Goal: Task Accomplishment & Management: Use online tool/utility

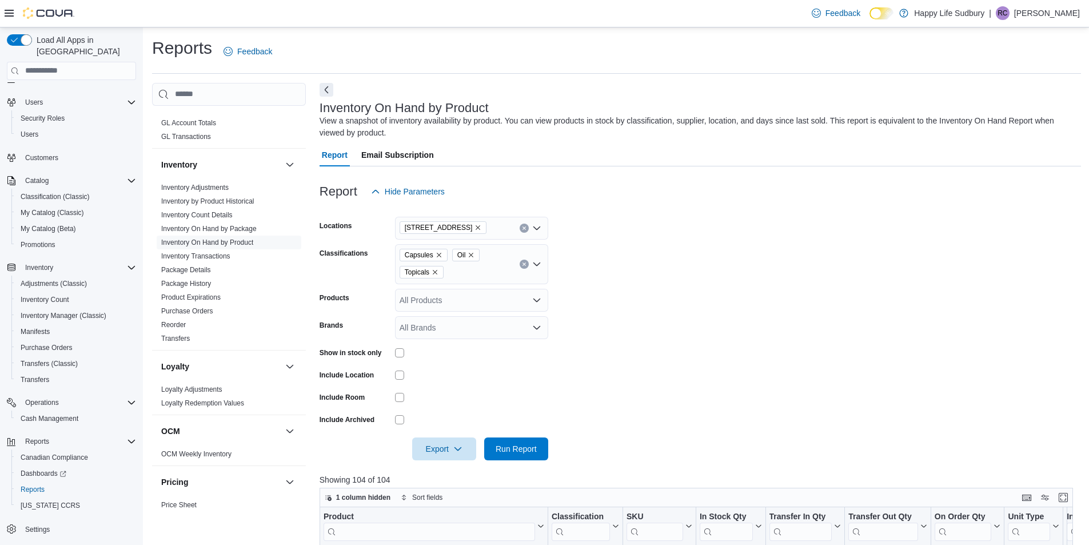
click at [524, 267] on button "Clear input" at bounding box center [524, 264] width 9 height 9
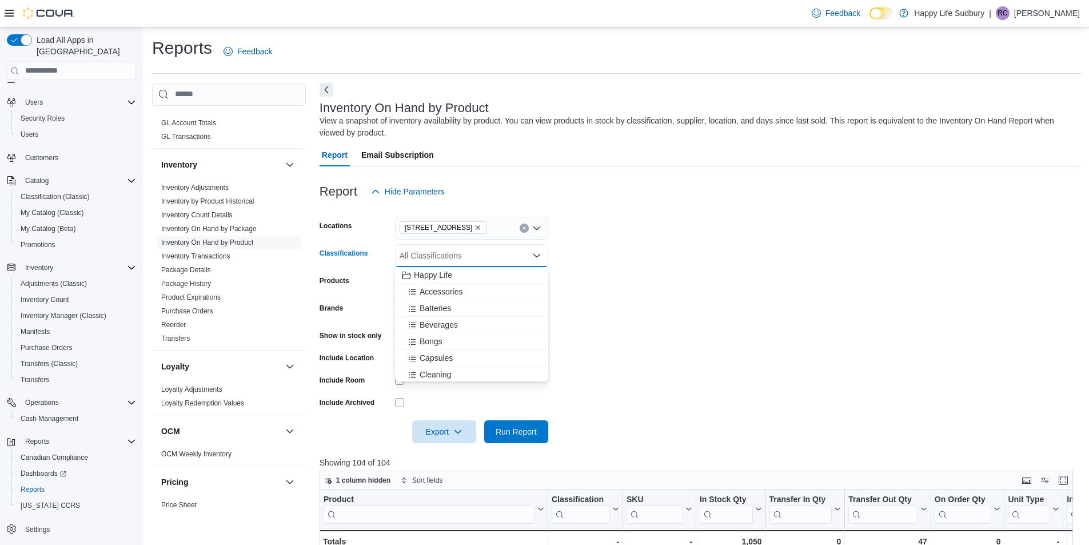
click at [524, 235] on div "1021 KINGSWAY UNIT 3, SUDBURY" at bounding box center [471, 228] width 153 height 23
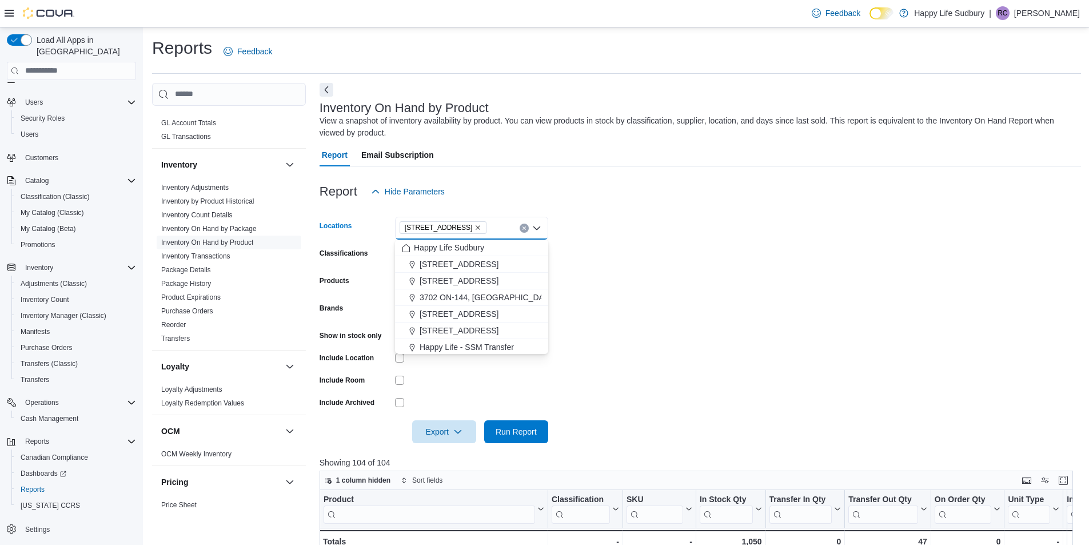
click at [524, 226] on icon "Clear input" at bounding box center [524, 228] width 5 height 5
click at [499, 331] on span "42 Lakeshore Dr, North Bay" at bounding box center [459, 328] width 79 height 11
click at [531, 426] on span "Run Report" at bounding box center [516, 431] width 50 height 23
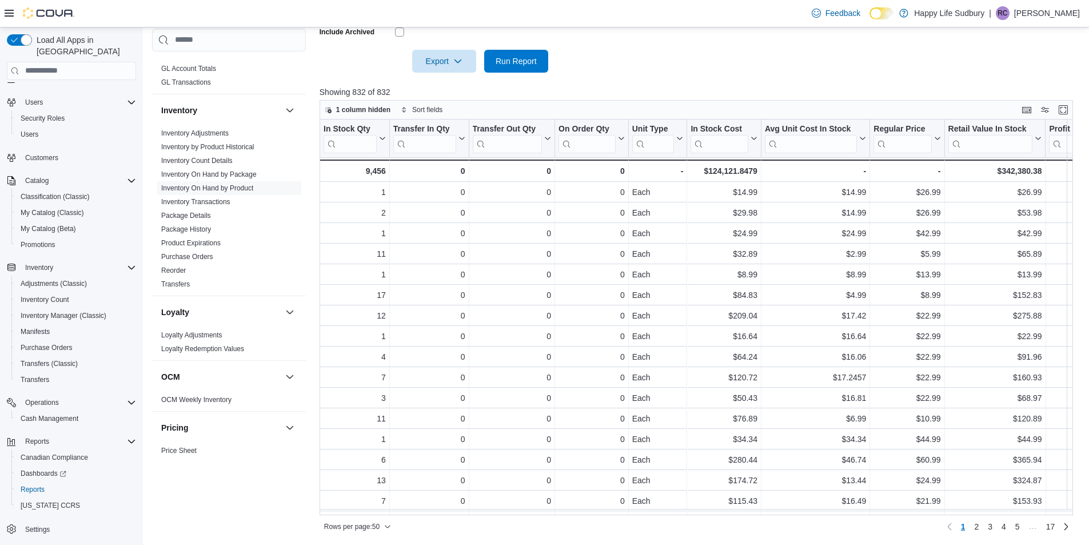
scroll to position [0, 425]
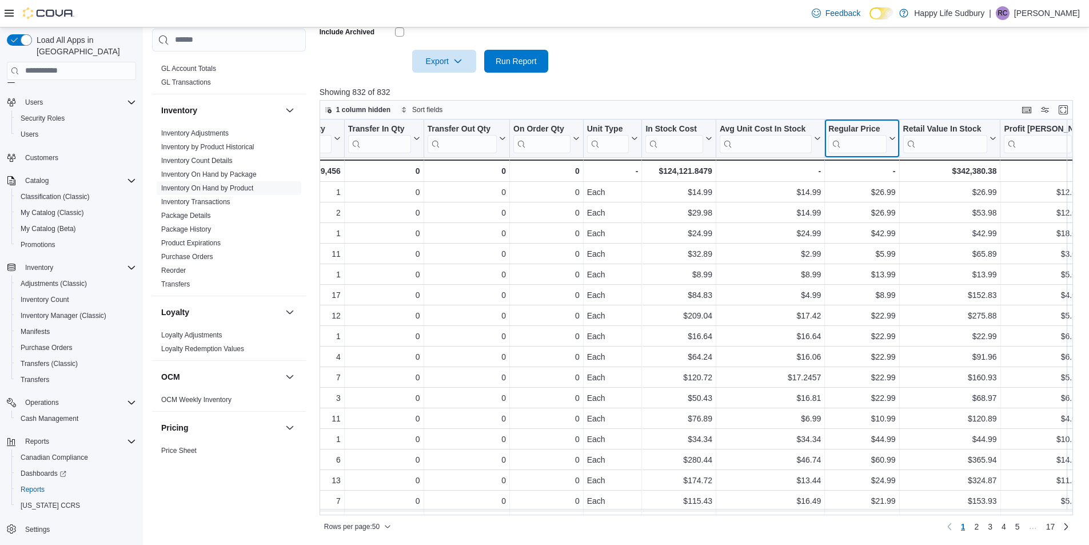
click at [859, 150] on input "search" at bounding box center [858, 143] width 58 height 18
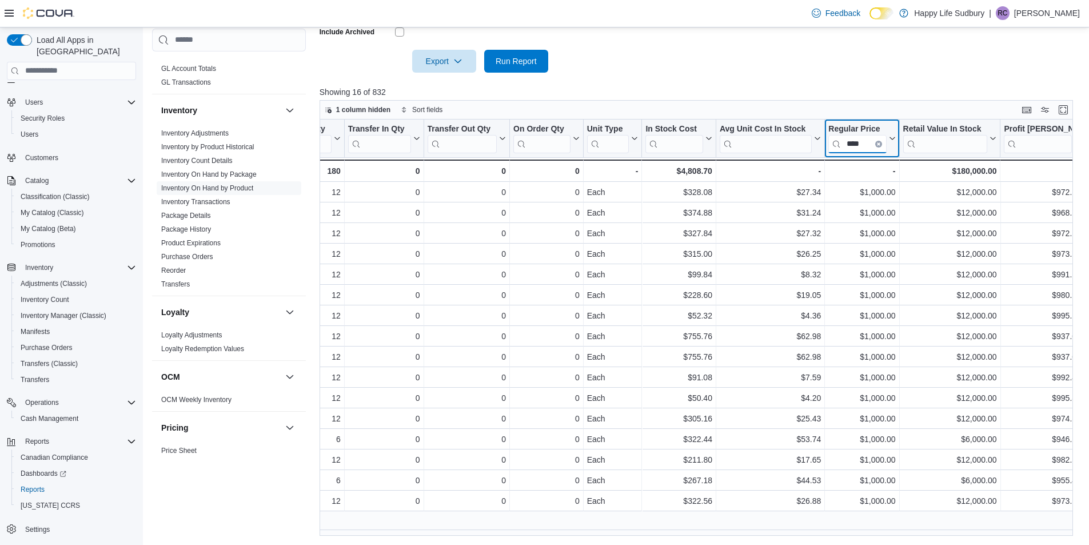
type input "****"
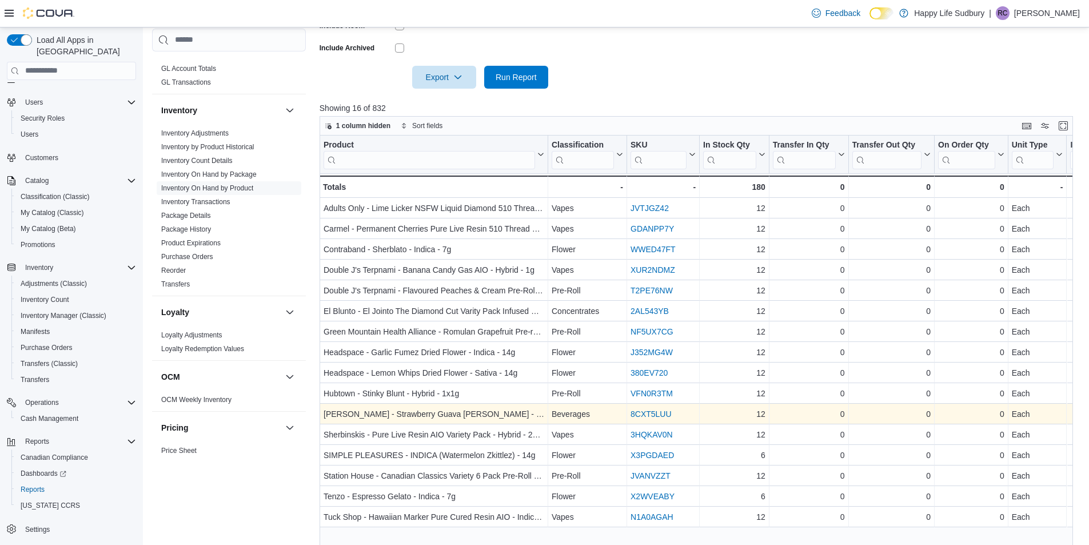
scroll to position [371, 0]
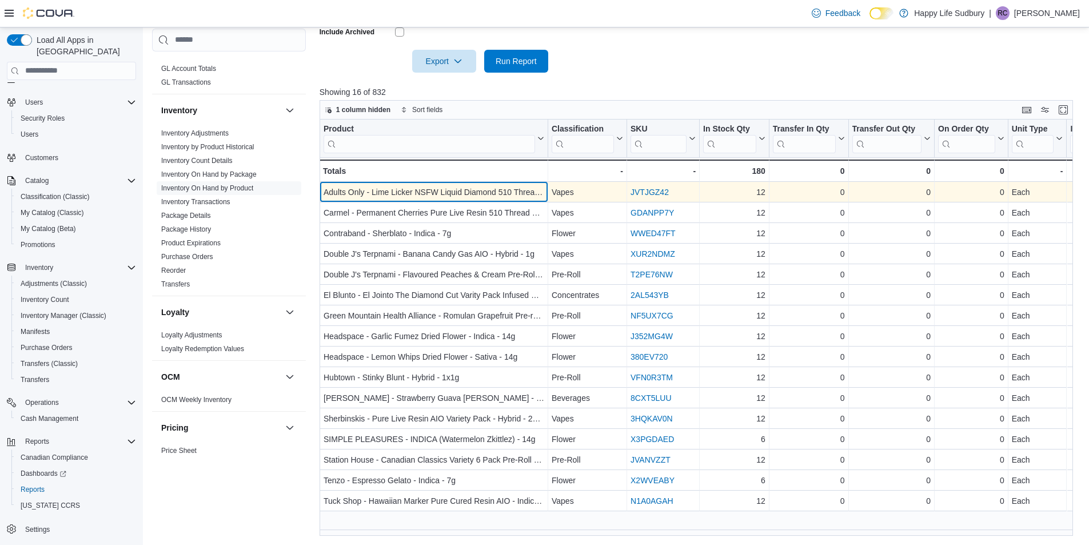
click at [430, 196] on div "Adults Only - Lime Licker NSFW Liquid Diamond 510 Thread Cartridge - Hybrid - 1g" at bounding box center [434, 192] width 221 height 14
copy div "Adults Only - Lime Licker NSFW Liquid Diamond 510 Thread Cartridge - Hybrid - 1g"
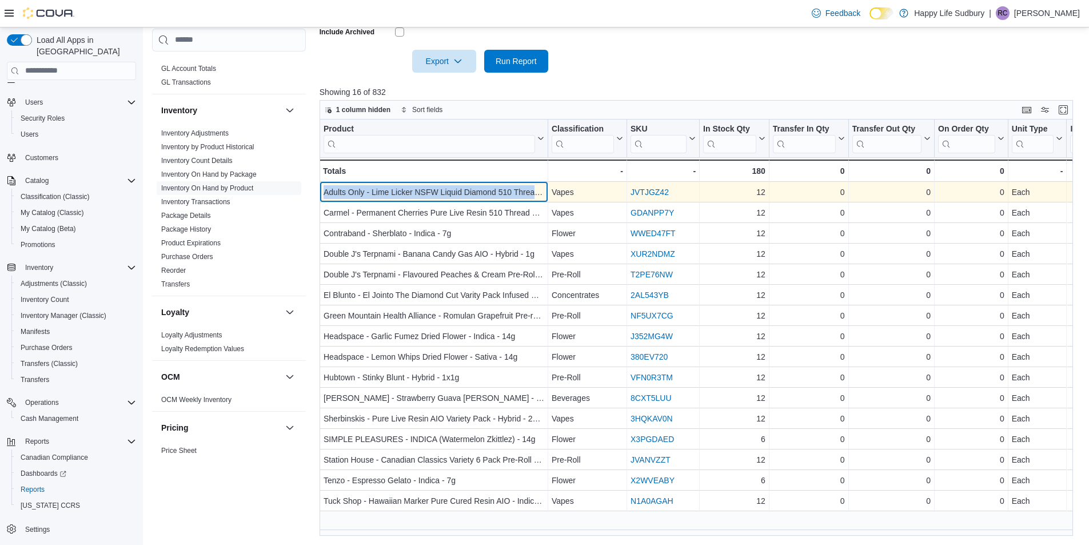
click at [406, 194] on div "Adults Only - Lime Licker NSFW Liquid Diamond 510 Thread Cartridge - Hybrid - 1g" at bounding box center [434, 192] width 221 height 14
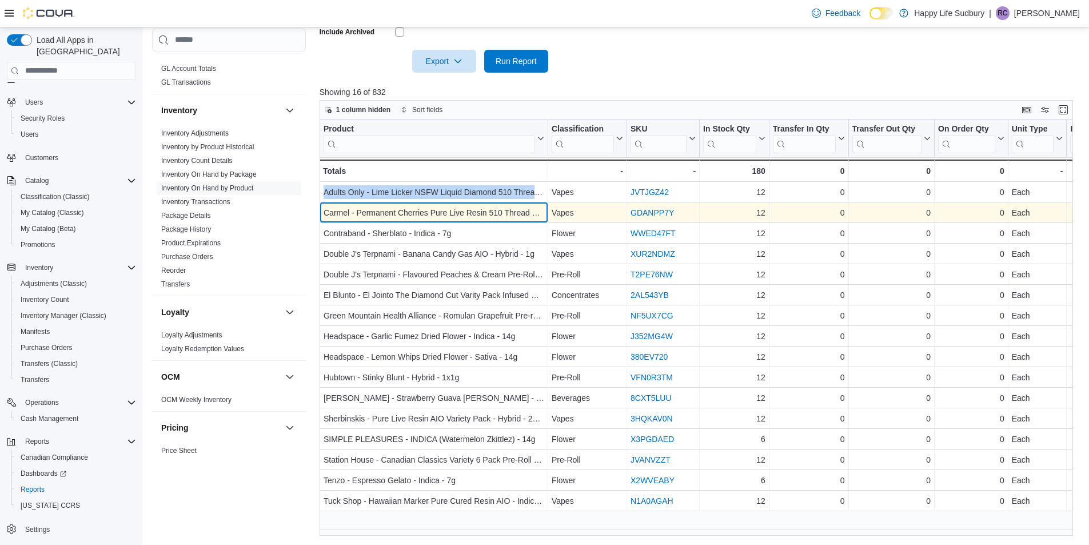
click at [385, 213] on div "Carmel - Permanent Cherries Pure Live Resin 510 Thread Cartridge - Indica - 1g" at bounding box center [434, 213] width 221 height 14
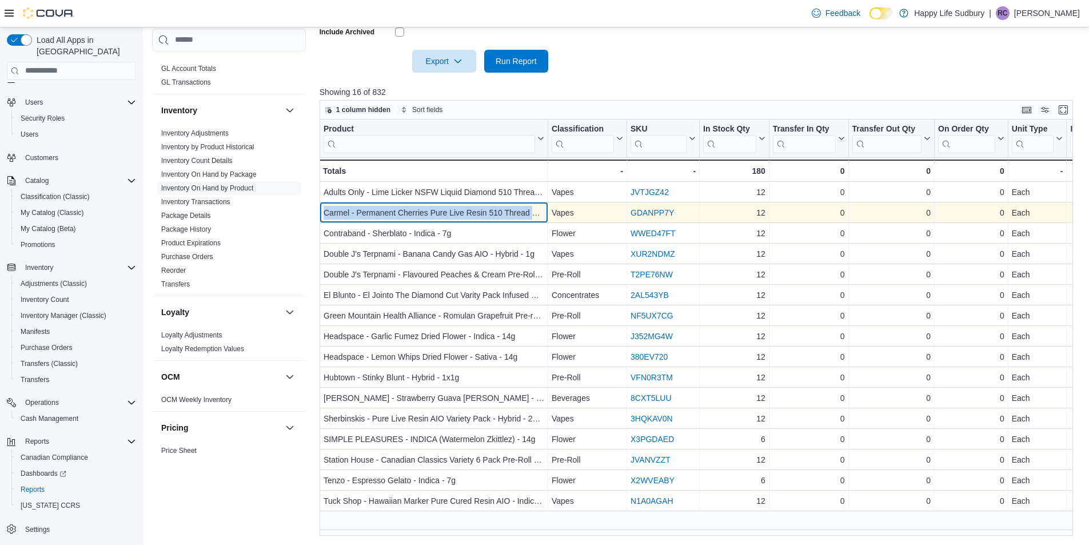
click at [385, 213] on div "Carmel - Permanent Cherries Pure Live Resin 510 Thread Cartridge - Indica - 1g" at bounding box center [434, 213] width 221 height 14
copy div "Carmel - Permanent Cherries Pure Live Resin 510 Thread Cartridge - Indica - 1g"
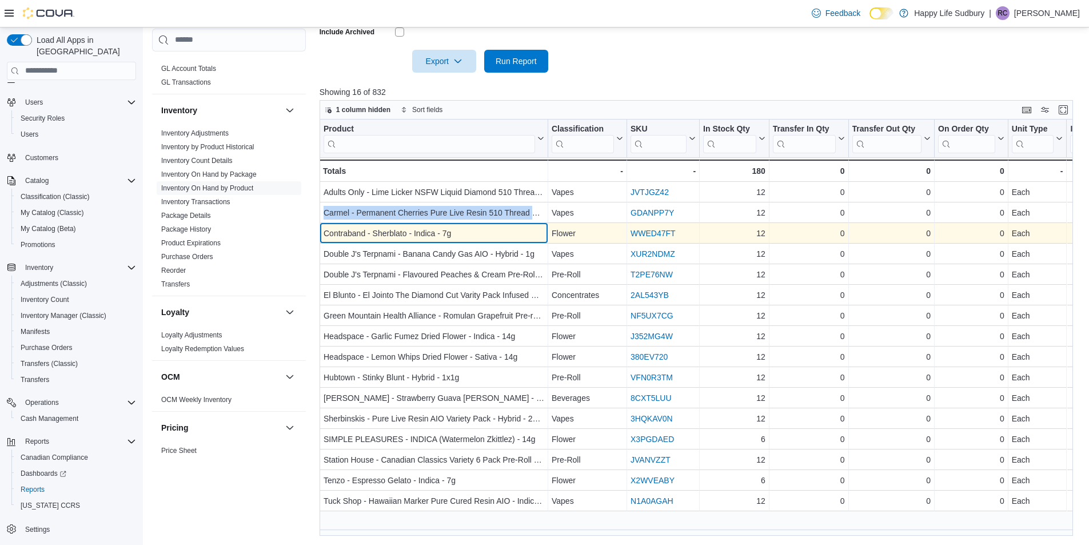
click at [408, 227] on div "Contraband - Sherblato - Indica - 7g" at bounding box center [434, 233] width 221 height 14
click at [404, 233] on div "Contraband - Sherblato - Indica - 7g" at bounding box center [434, 233] width 221 height 14
copy div "Contraband - Sherblato - Indica - 7g"
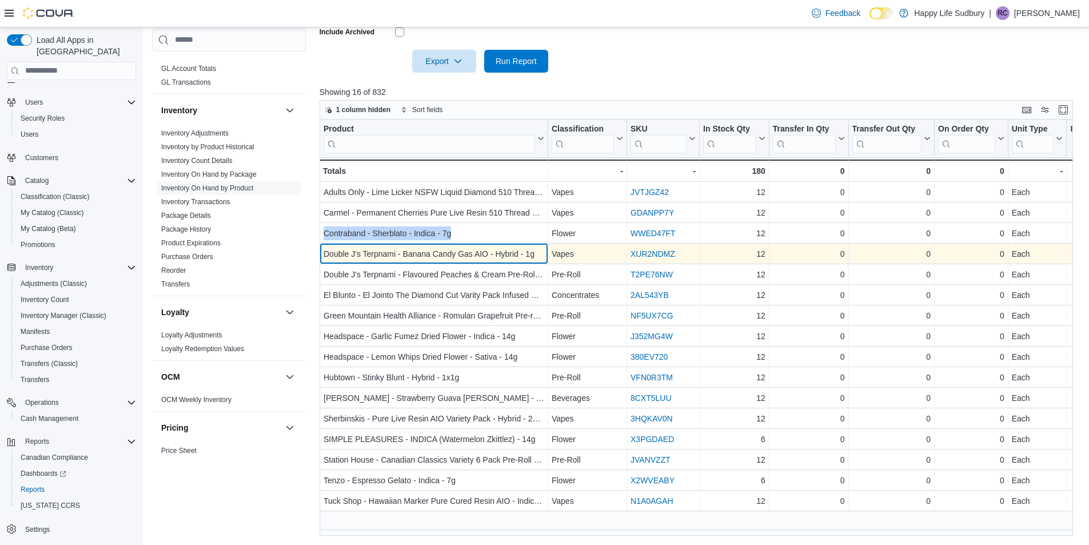
click at [380, 255] on div "Double J's Terpnami - Banana Candy Gas AIO - Hybrid - 1g" at bounding box center [434, 254] width 221 height 14
copy div "Double J's Terpnami - Banana Candy Gas AIO - Hybrid - 1g"
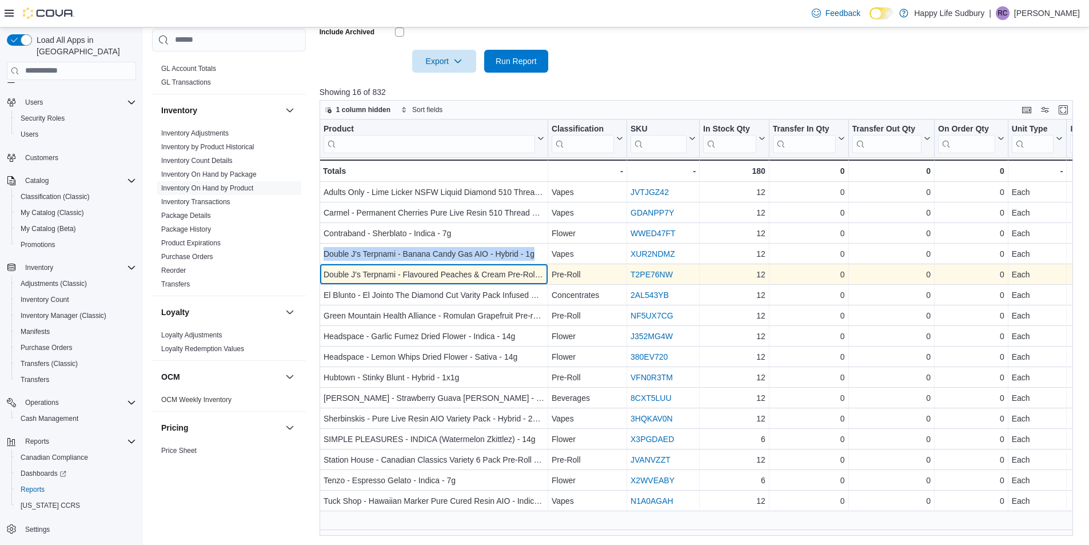
click at [446, 273] on div "Double J's Terpnami - Flavoured Peaches & Cream Pre-Roll - Hybrid - 4x0.5g" at bounding box center [434, 275] width 221 height 14
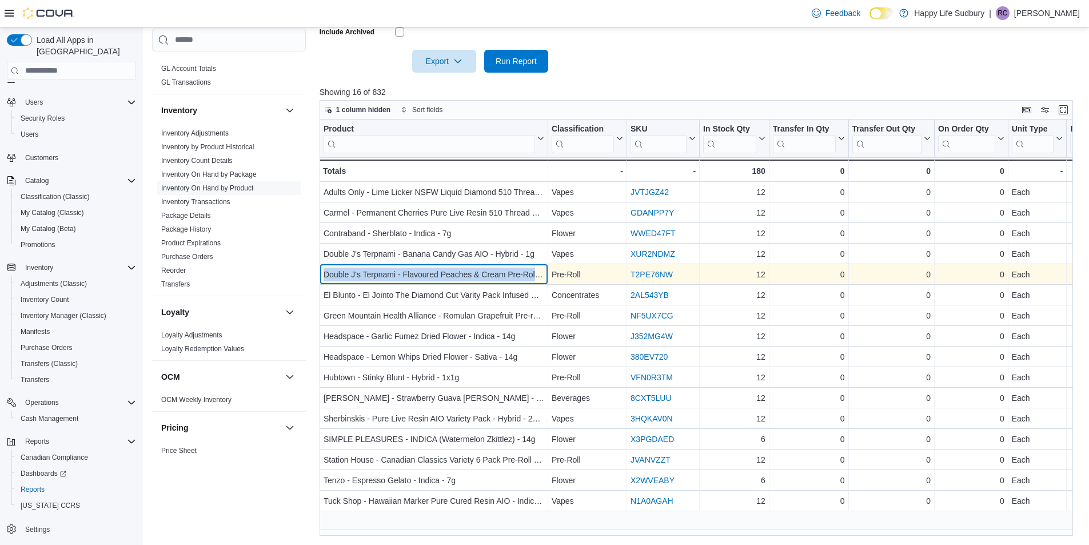
click at [446, 273] on div "Double J's Terpnami - Flavoured Peaches & Cream Pre-Roll - Hybrid - 4x0.5g" at bounding box center [434, 275] width 221 height 14
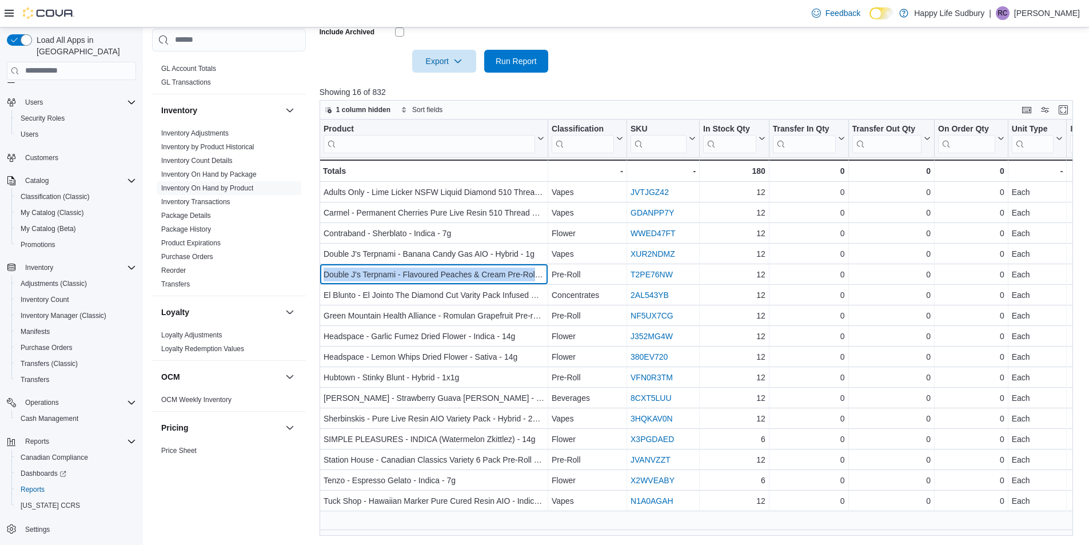
copy div "Double J's Terpnami - Flavoured Peaches & Cream Pre-Roll - Hybrid - 4x0.5g"
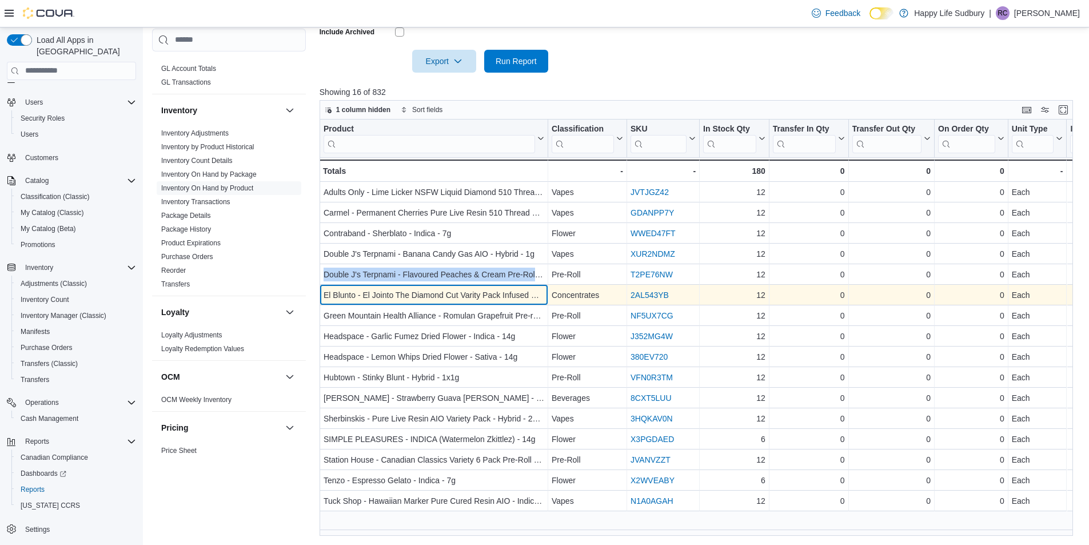
click at [431, 288] on div "El Blunto - El Jointo The Diamond Cut Varity Pack Infused Pre-Roll - Hybrid - 3…" at bounding box center [434, 295] width 221 height 14
click at [431, 296] on div "El Blunto - El Jointo The Diamond Cut Varity Pack Infused Pre-Roll - Hybrid - 3…" at bounding box center [434, 295] width 221 height 14
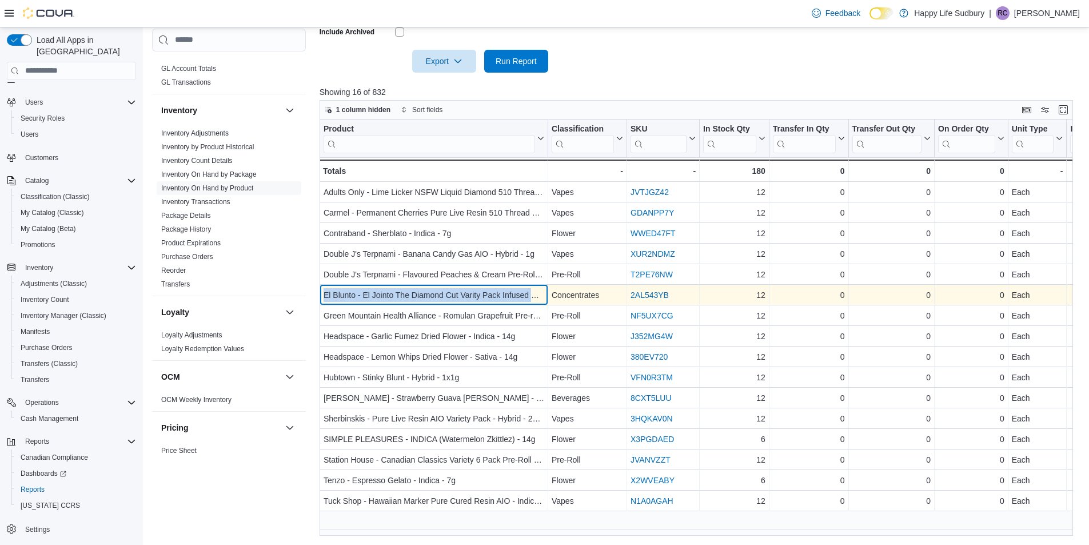
click at [431, 296] on div "El Blunto - El Jointo The Diamond Cut Varity Pack Infused Pre-Roll - Hybrid - 3…" at bounding box center [434, 295] width 221 height 14
copy div "El Blunto - El Jointo The Diamond Cut Varity Pack Infused Pre-Roll - Hybrid - 3…"
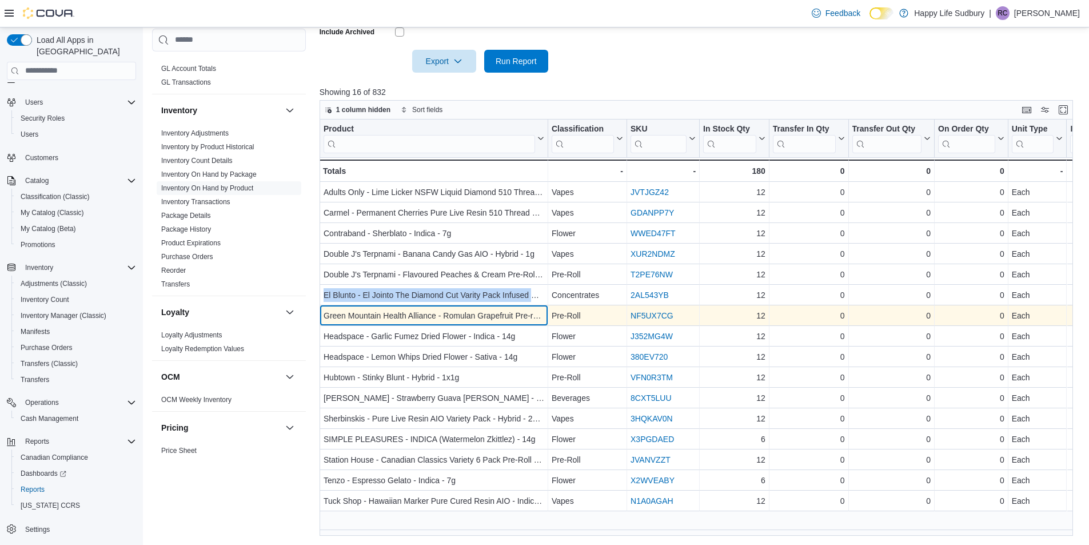
click at [433, 311] on div "Green Mountain Health Alliance - Romulan Grapefruit Pre-roll - Indica - 1x1g" at bounding box center [434, 316] width 221 height 14
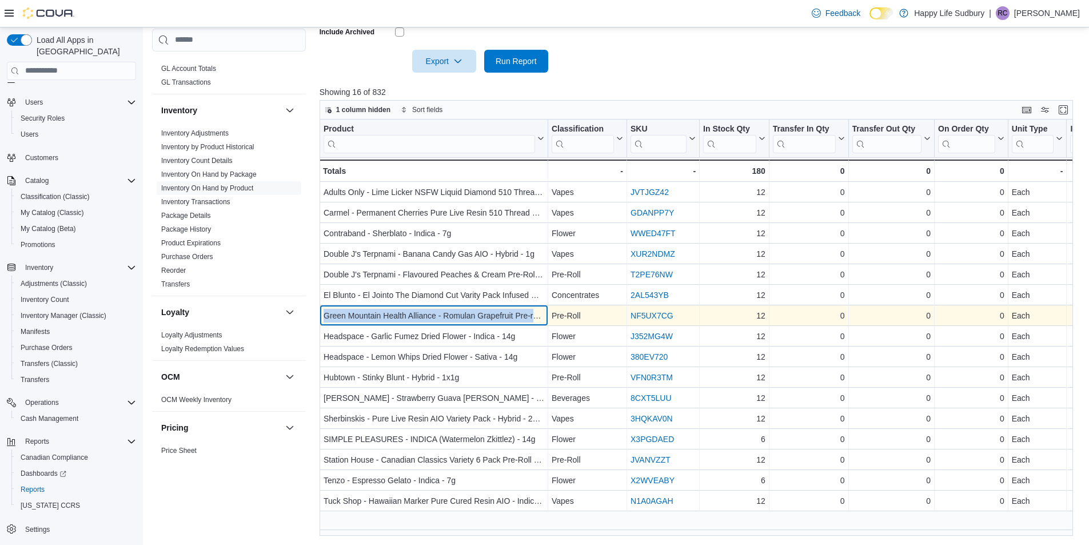
click at [433, 311] on div "Green Mountain Health Alliance - Romulan Grapefruit Pre-roll - Indica - 1x1g" at bounding box center [434, 316] width 221 height 14
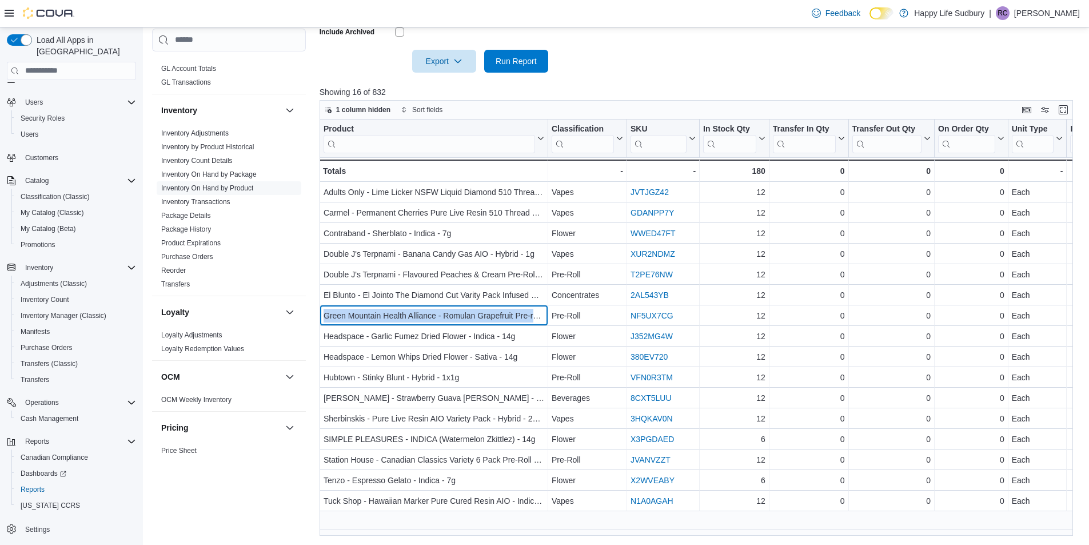
copy div "Green Mountain Health Alliance - Romulan Grapefruit Pre-roll - Indica - 1x1g"
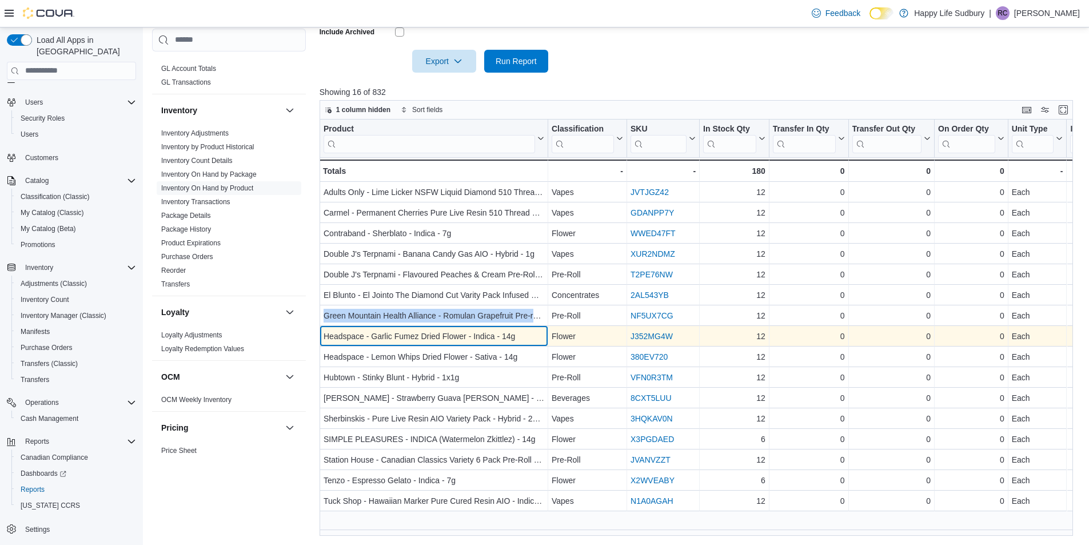
click at [439, 333] on div "Headspace - Garlic Fumez Dried Flower - Indica - 14g" at bounding box center [434, 336] width 221 height 14
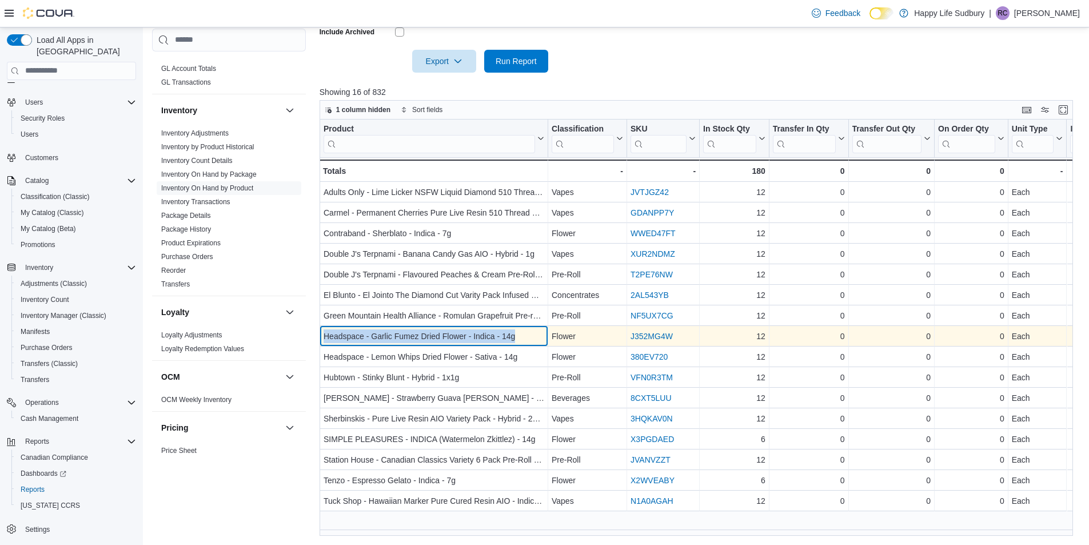
click at [439, 333] on div "Headspace - Garlic Fumez Dried Flower - Indica - 14g" at bounding box center [434, 336] width 221 height 14
copy div "Headspace - Garlic Fumez Dried Flower - Indica - 14g"
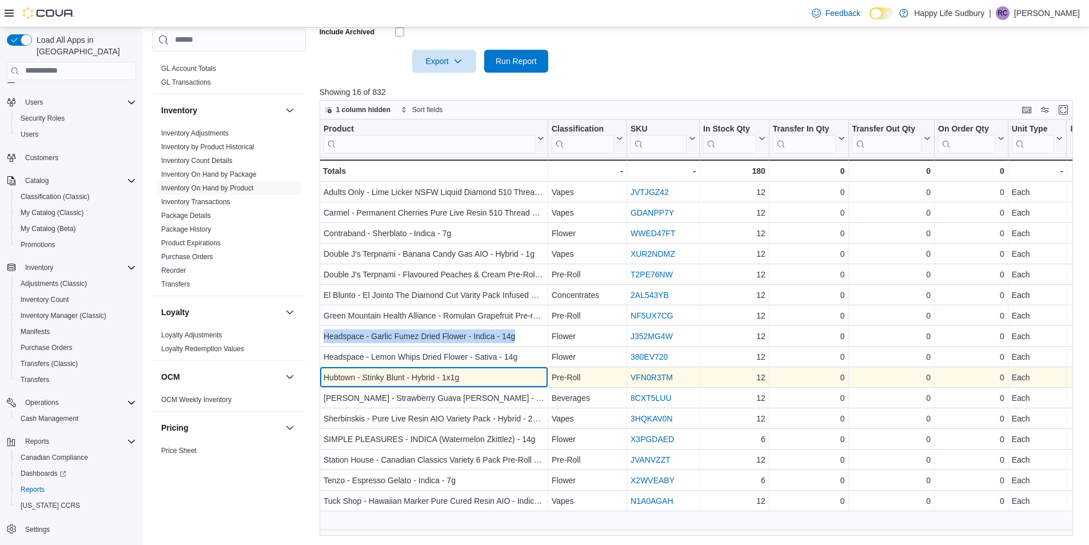
click at [422, 379] on div "Hubtown - Stinky Blunt - Hybrid - 1x1g" at bounding box center [434, 378] width 221 height 14
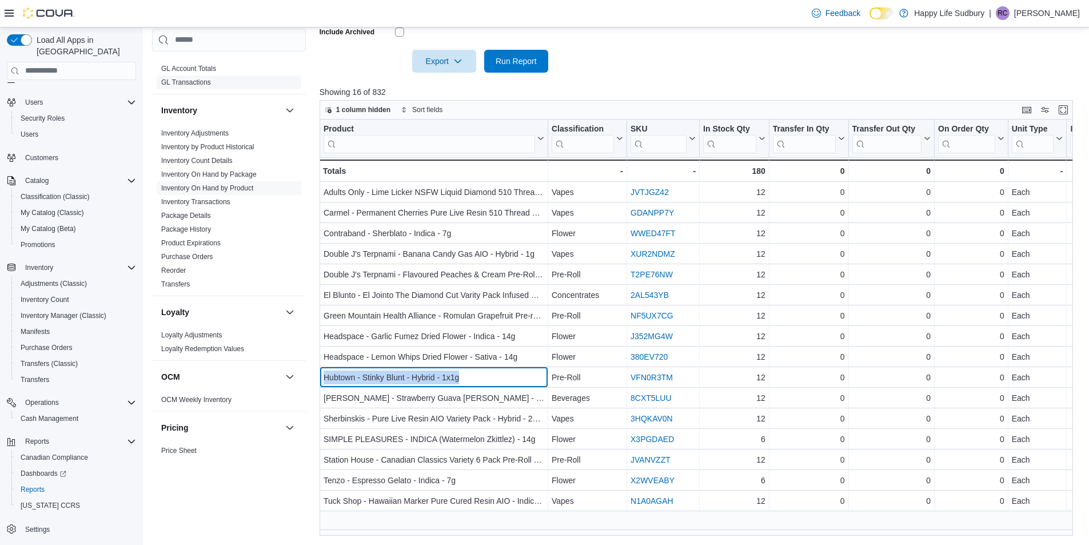
copy div "Hubtown - Stinky Blunt - Hybrid - 1x1g"
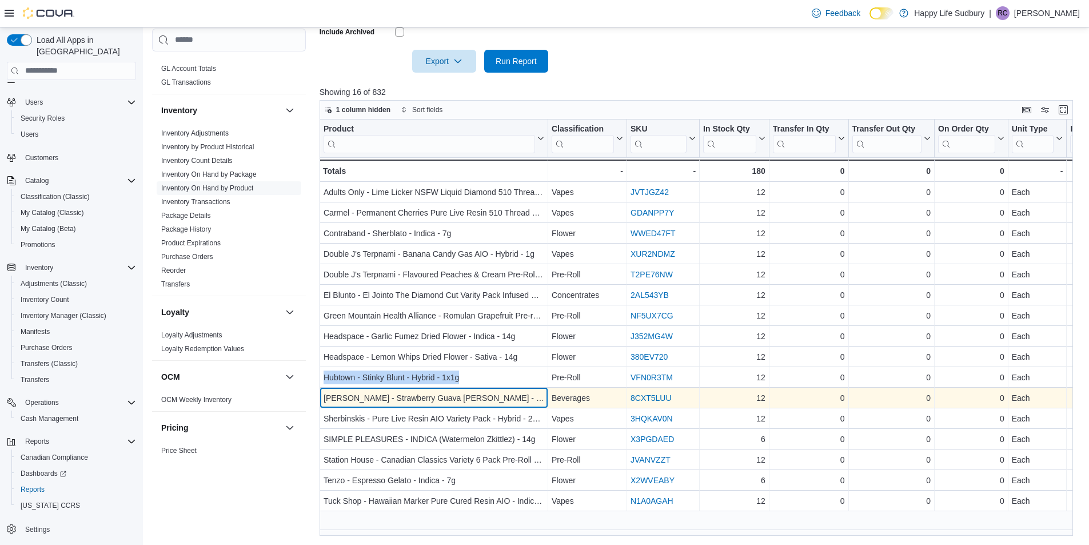
click at [383, 402] on div "Mollo - Strawberry Guava Seltzer - Hybrid - 355ml" at bounding box center [434, 398] width 221 height 14
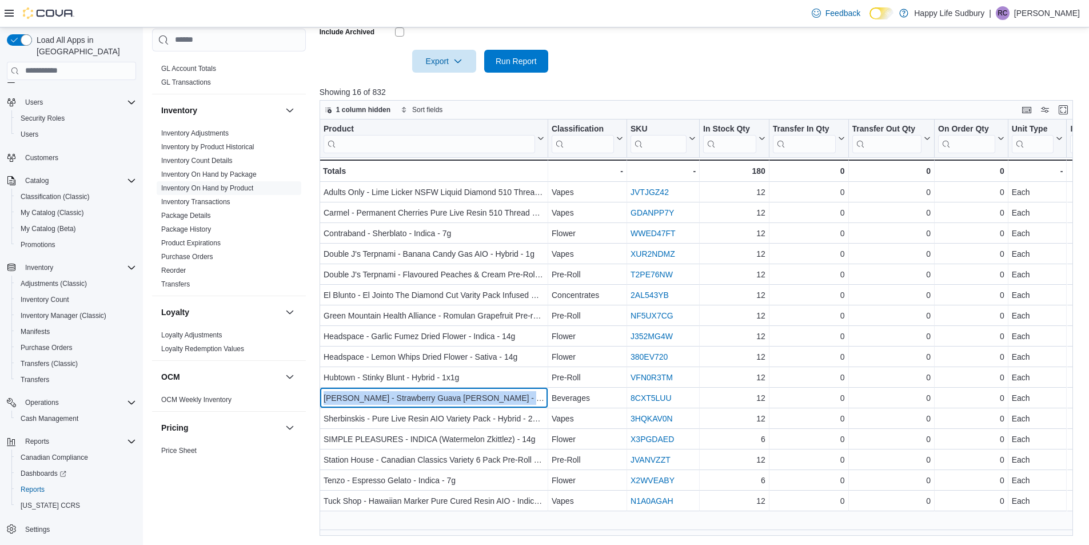
copy div "Mollo - Strawberry Guava Seltzer - Hybrid - 355ml"
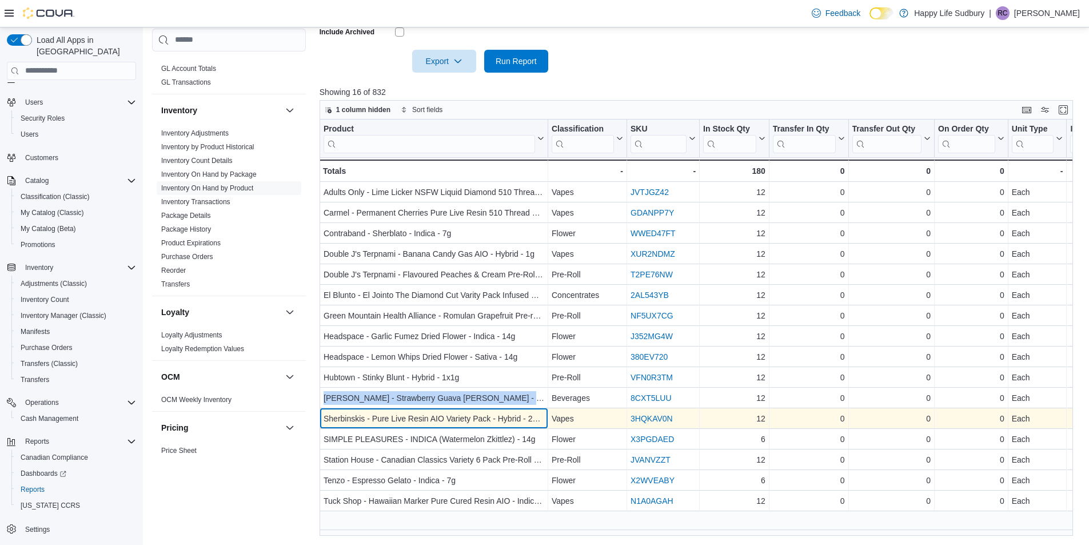
click at [461, 415] on div "Sherbinskis - Pure Live Resin AIO Variety Pack - Hybrid - 2x0.5g" at bounding box center [434, 419] width 221 height 14
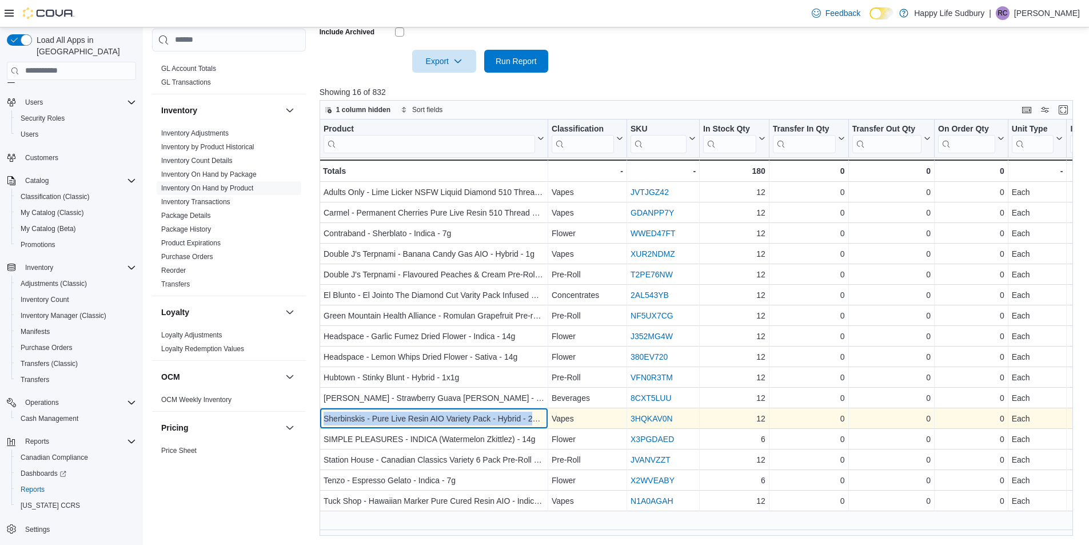
click at [461, 415] on div "Sherbinskis - Pure Live Resin AIO Variety Pack - Hybrid - 2x0.5g" at bounding box center [434, 419] width 221 height 14
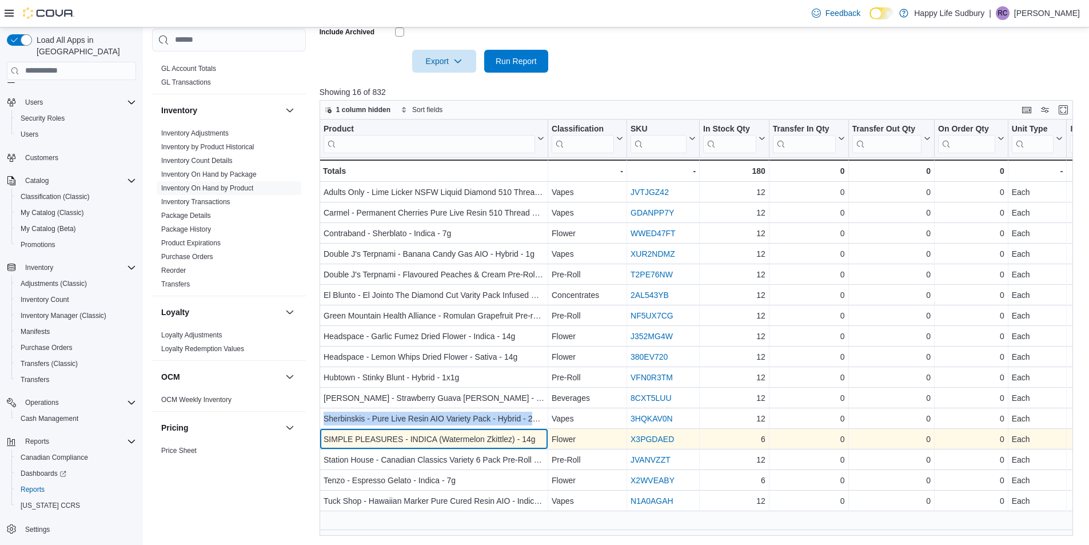
click at [413, 437] on div "SIMPLE PLEASURES - INDICA (Watermelon Zkittlez) - 14g" at bounding box center [434, 439] width 221 height 14
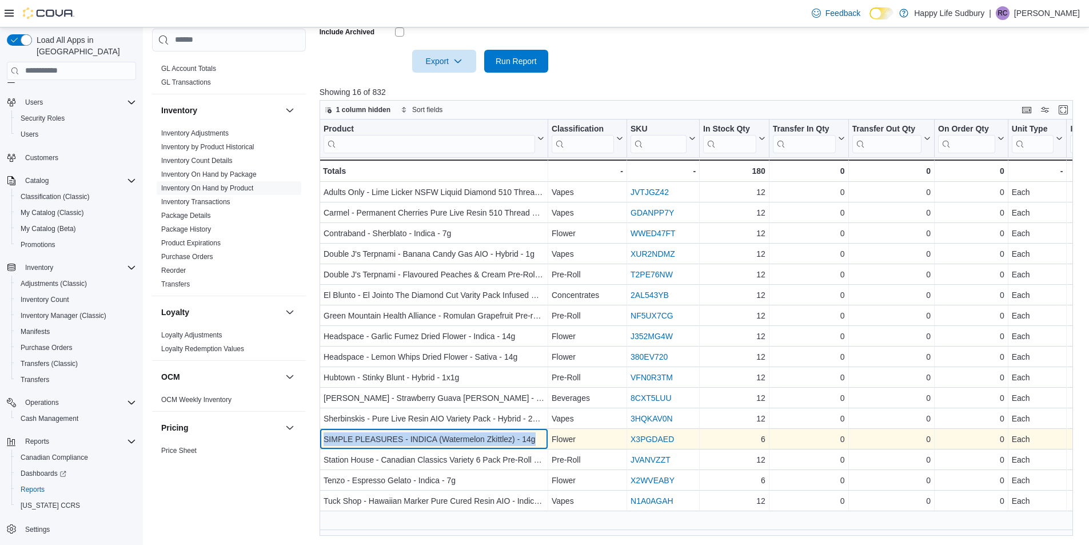
click at [413, 437] on div "SIMPLE PLEASURES - INDICA (Watermelon Zkittlez) - 14g" at bounding box center [434, 439] width 221 height 14
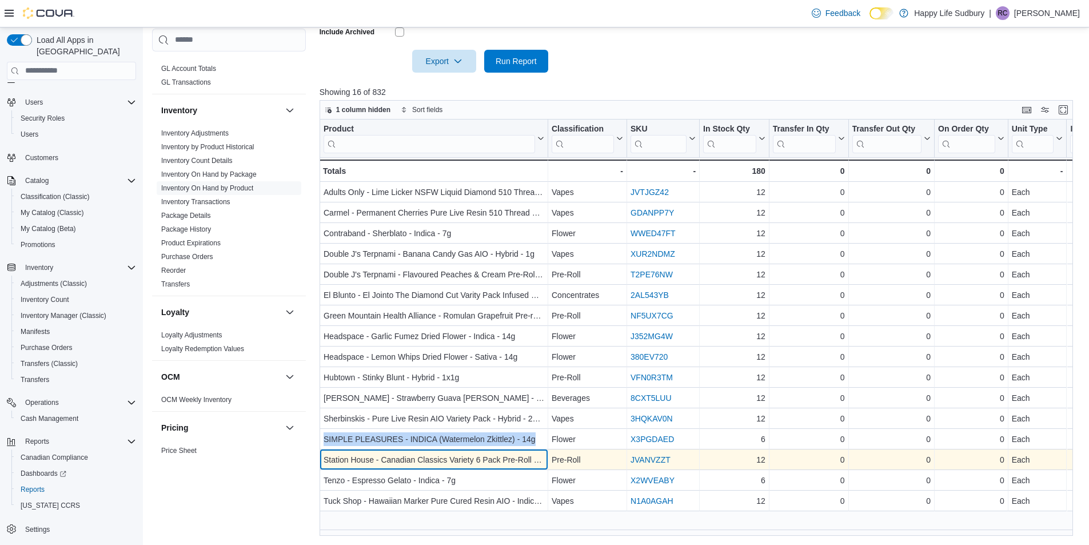
click at [425, 459] on div "Station House - Canadian Classics Variety 6 Pack Pre-Roll - Hybrid - 6x0.5g" at bounding box center [434, 460] width 221 height 14
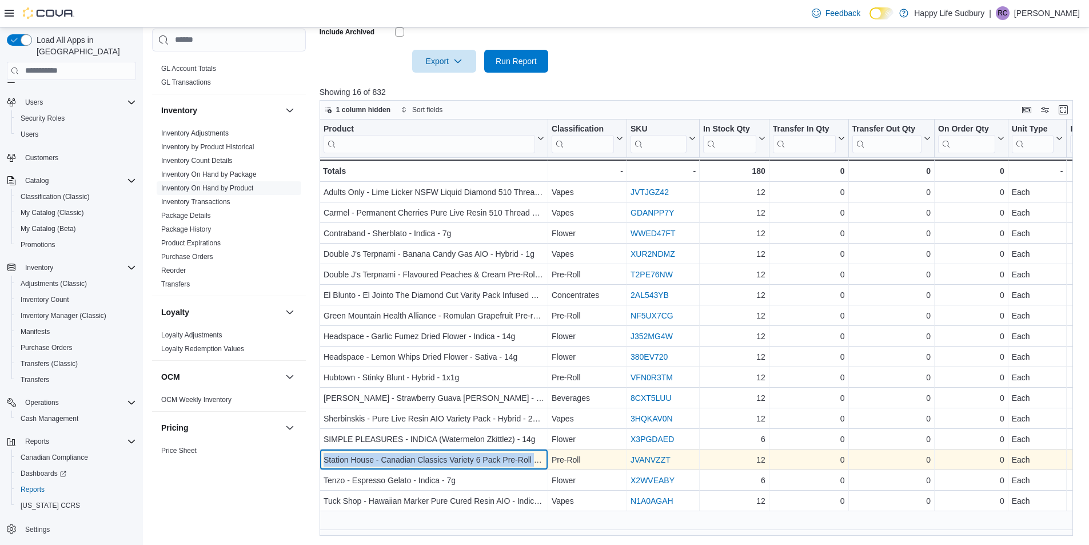
click at [425, 459] on div "Station House - Canadian Classics Variety 6 Pack Pre-Roll - Hybrid - 6x0.5g" at bounding box center [434, 460] width 221 height 14
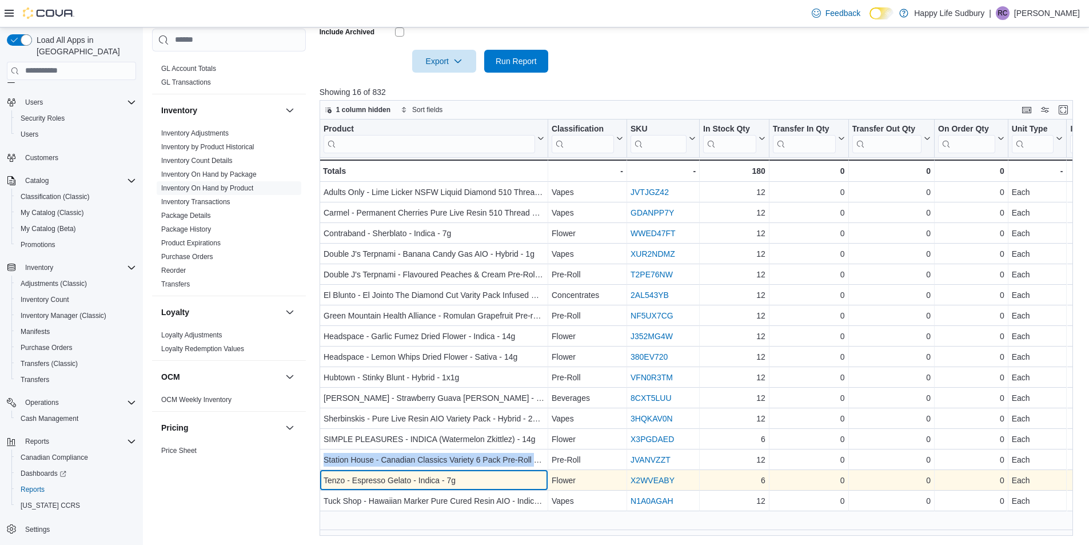
click at [429, 480] on div "Tenzo - Espresso Gelato - Indica - 7g" at bounding box center [434, 481] width 221 height 14
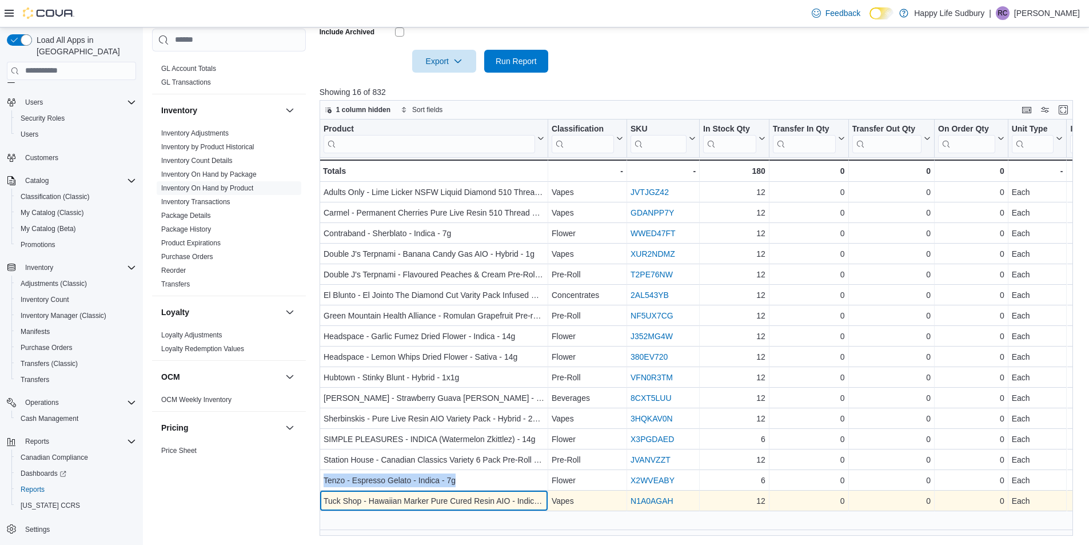
click at [405, 497] on div "Tuck Shop - Hawaiian Marker Pure Cured Resin AIO - Indica - 1g" at bounding box center [434, 501] width 221 height 14
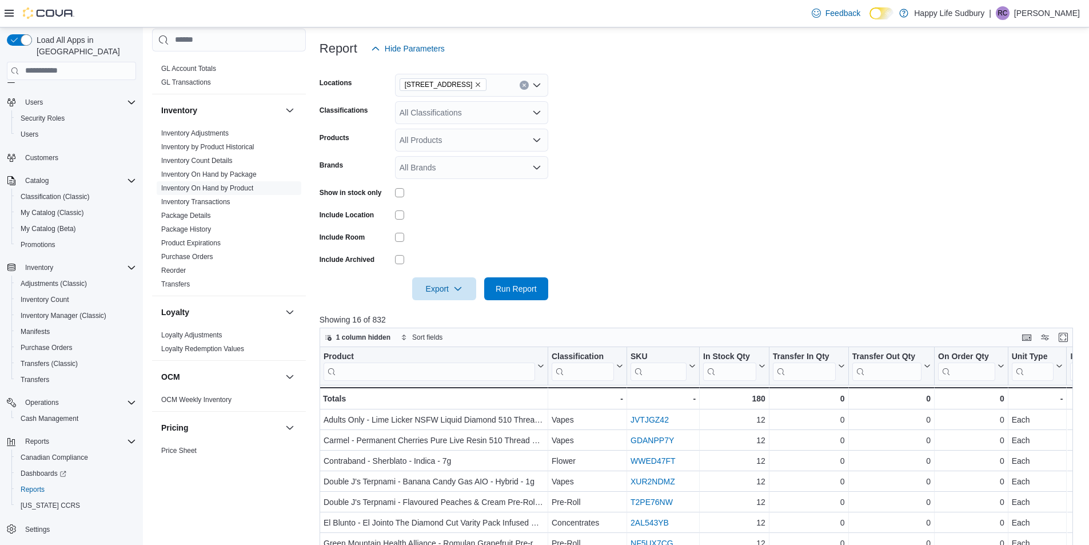
scroll to position [142, 0]
click at [522, 293] on span "Run Report" at bounding box center [516, 289] width 41 height 11
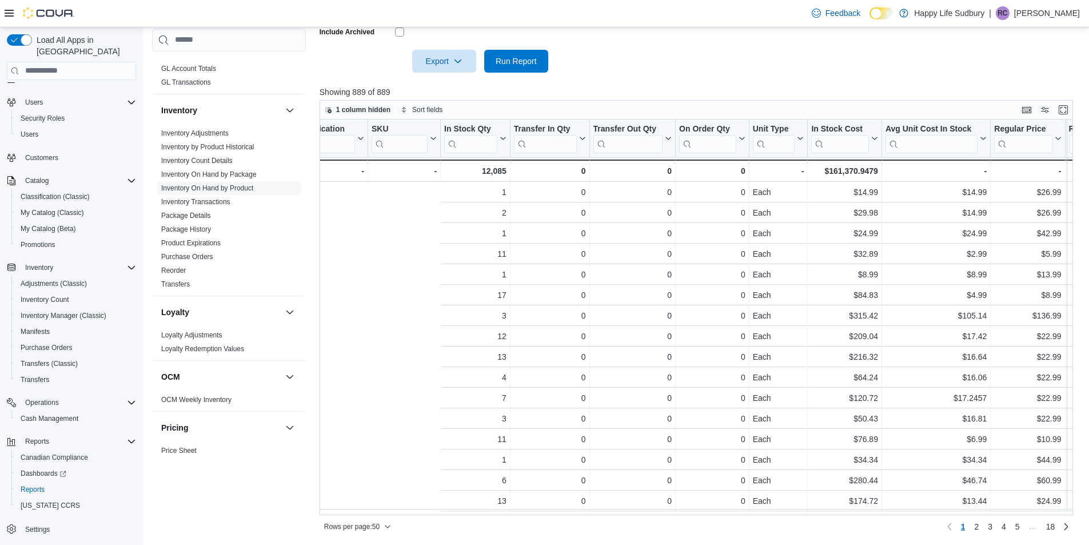
scroll to position [0, 498]
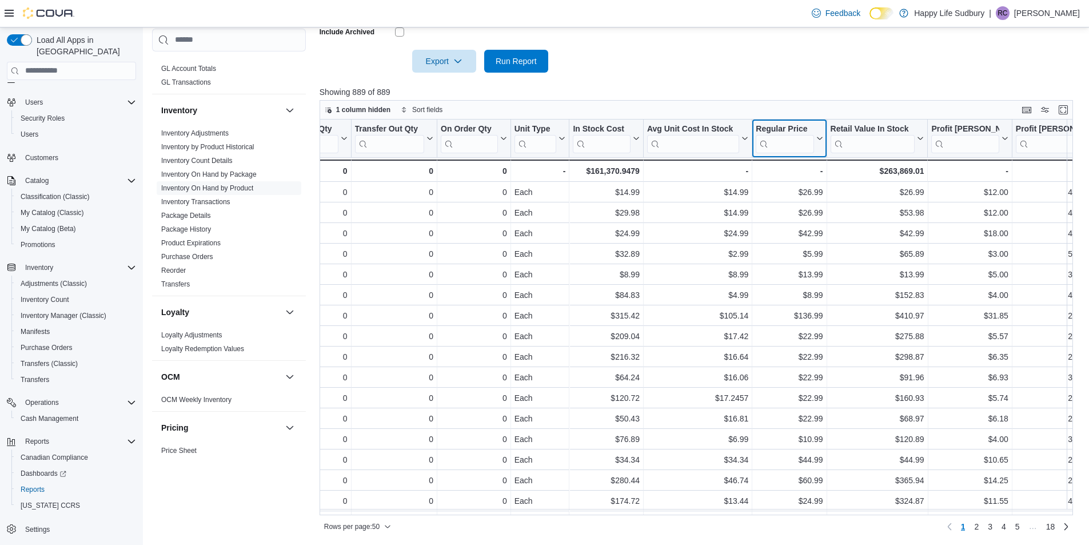
click at [808, 148] on input "search" at bounding box center [785, 143] width 58 height 18
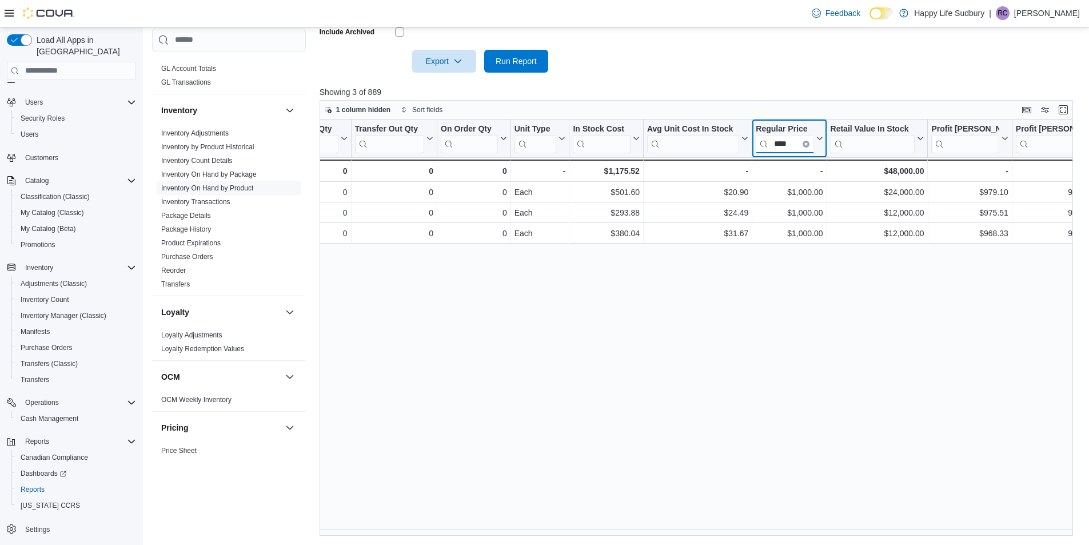
type input "****"
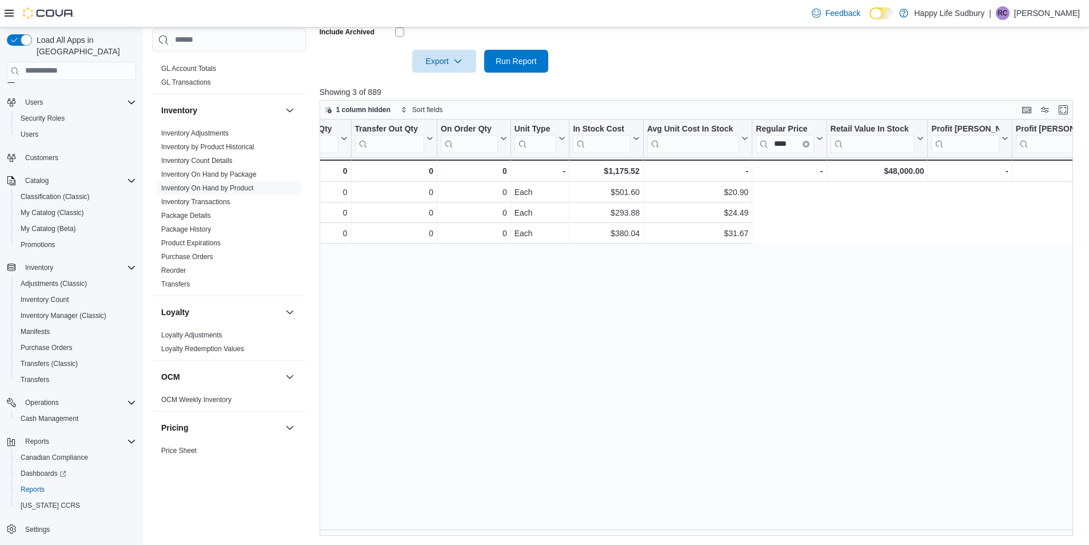
scroll to position [0, 0]
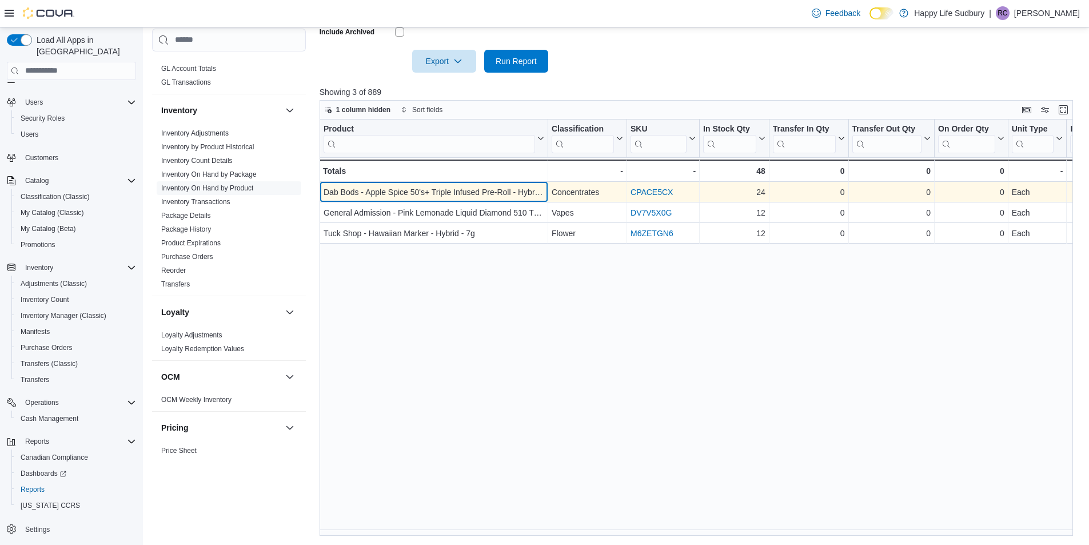
click at [412, 188] on div "Dab Bods - Apple Spice 50's+ Triple Infused Pre-Roll - Hybrid - 3x0.5g" at bounding box center [434, 192] width 221 height 14
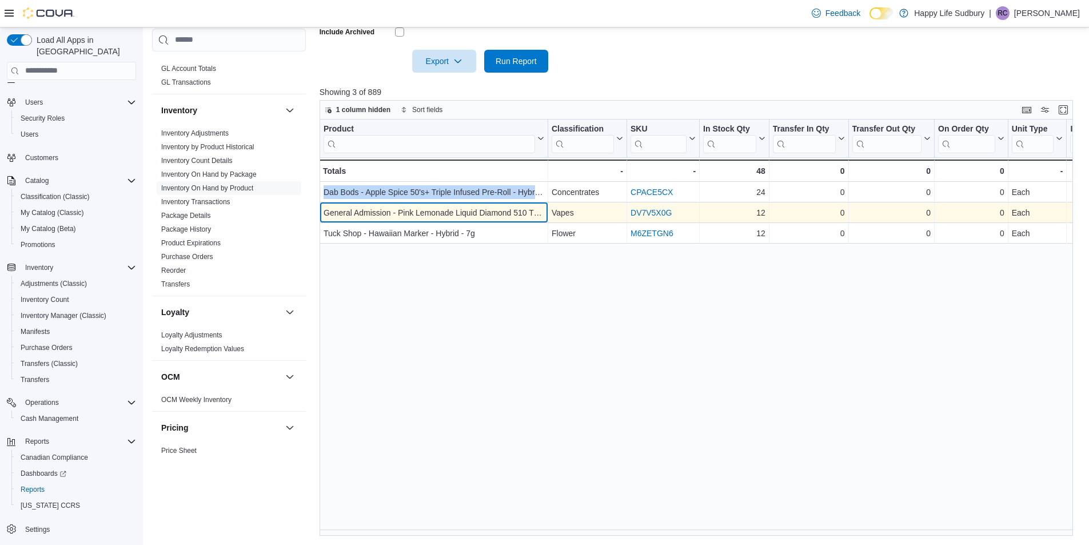
click at [377, 209] on div "General Admission - Pink Lemonade Liquid Diamond 510 Thread Cartridge - Sativa …" at bounding box center [434, 213] width 221 height 14
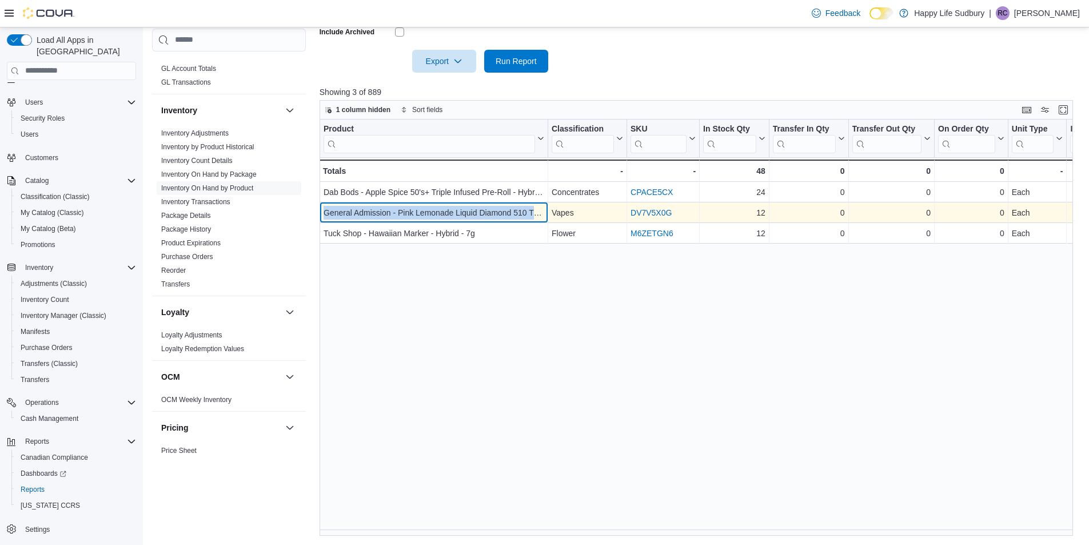
click at [377, 209] on div "General Admission - Pink Lemonade Liquid Diamond 510 Thread Cartridge - Sativa …" at bounding box center [434, 213] width 221 height 14
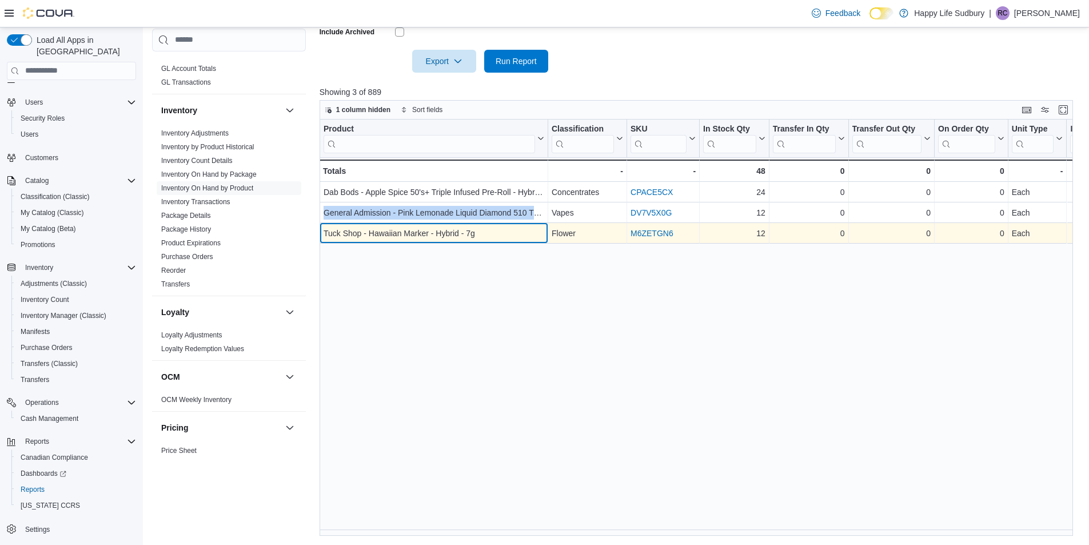
click at [387, 230] on div "Tuck Shop - Hawaiian Marker - Hybrid - 7g" at bounding box center [434, 233] width 221 height 14
